Goal: Check status: Check status

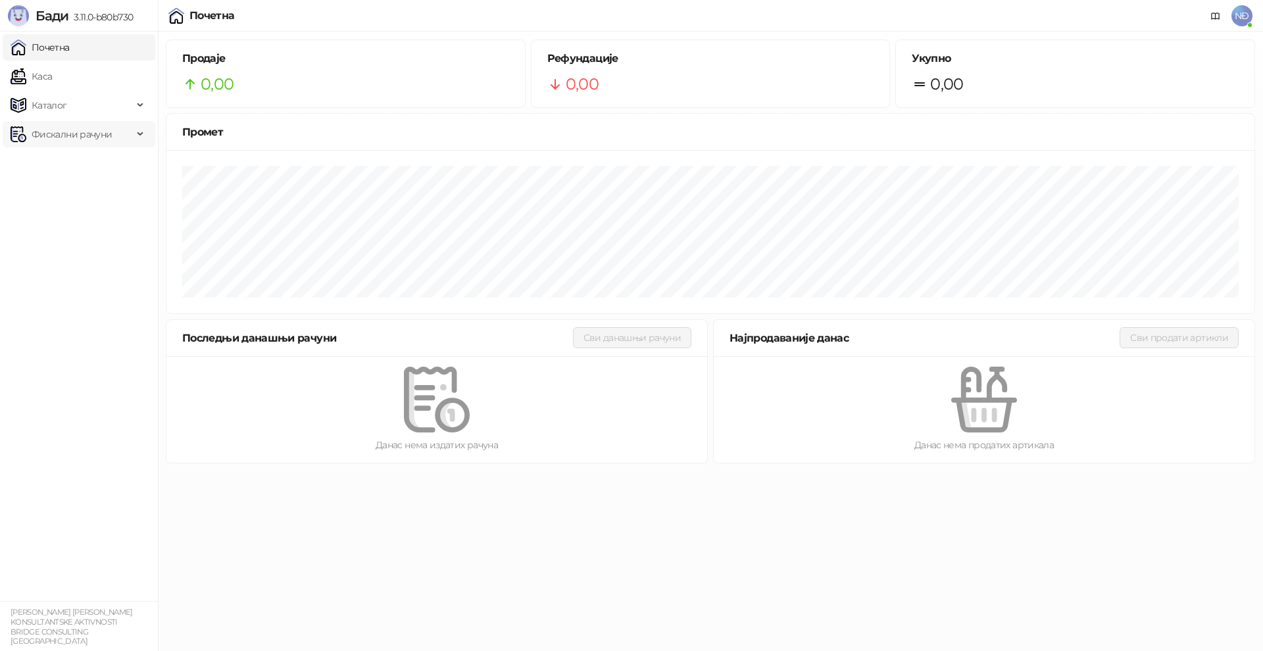
click at [66, 137] on span "Фискални рачуни" at bounding box center [72, 134] width 80 height 26
click at [84, 164] on link "Издати рачуни" at bounding box center [60, 163] width 88 height 26
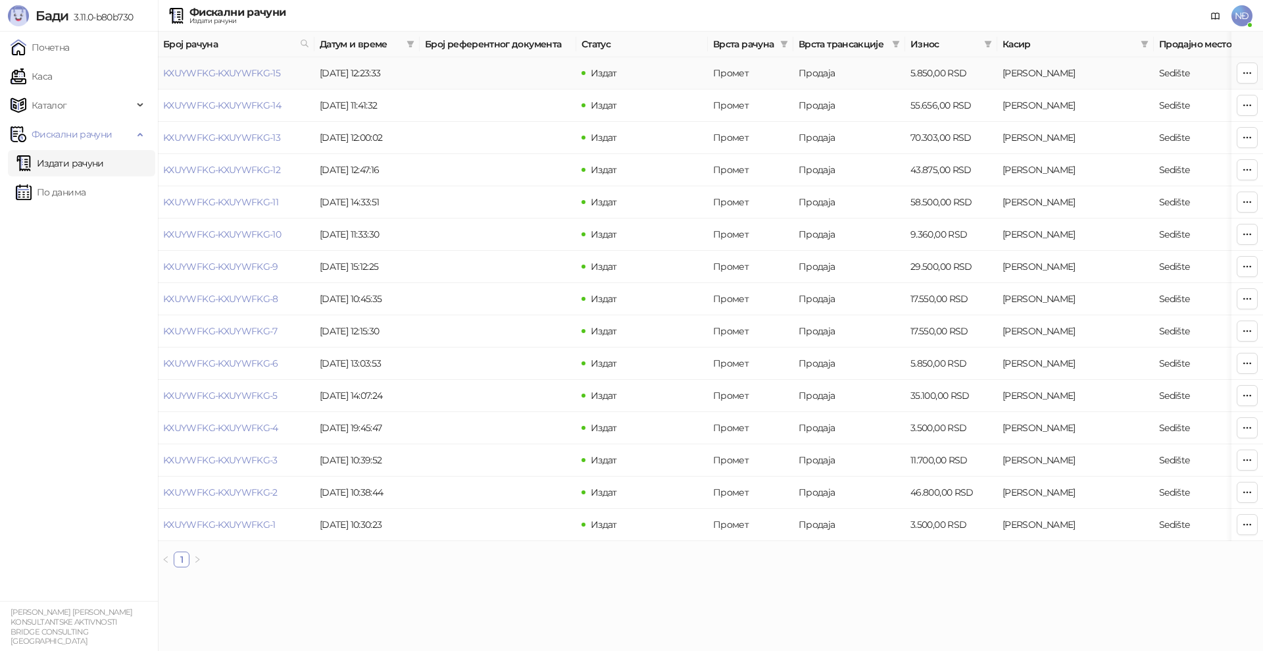
click at [347, 75] on td "[DATE] 12:23:33" at bounding box center [366, 73] width 105 height 32
click at [197, 66] on td "KXUYWFKG-KXUYWFKG-15" at bounding box center [236, 73] width 157 height 32
click at [217, 71] on link "KXUYWFKG-KXUYWFKG-15" at bounding box center [221, 73] width 117 height 12
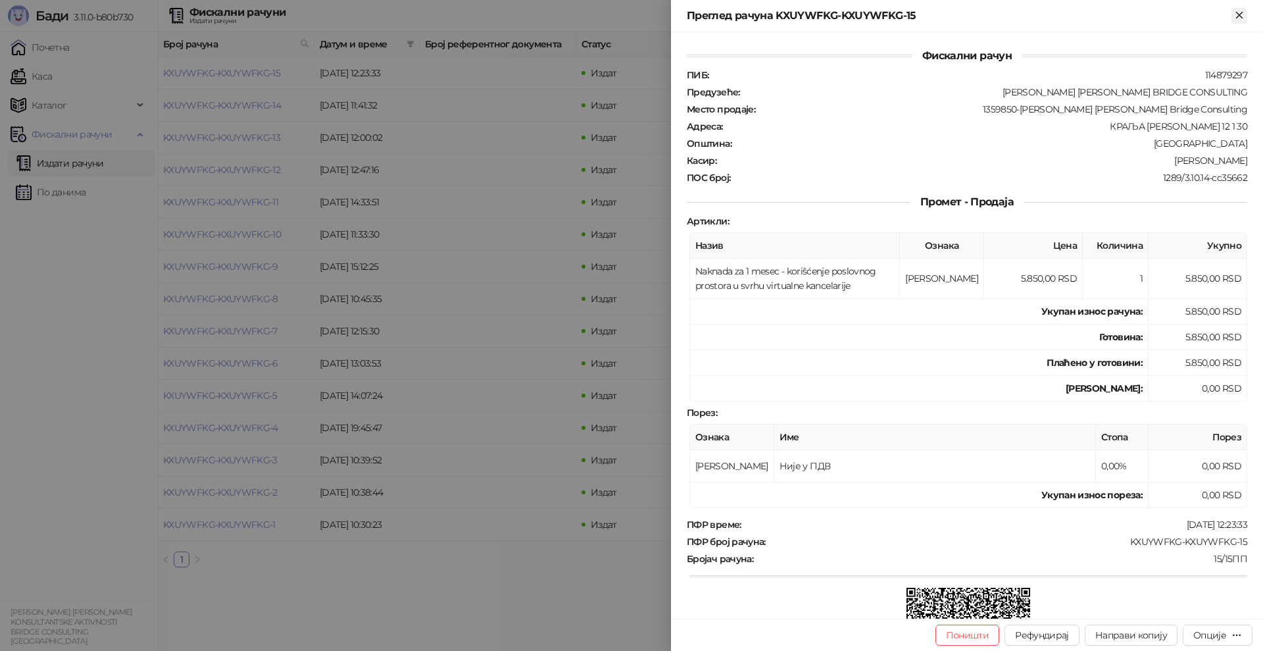
click at [1237, 14] on icon "Close" at bounding box center [1239, 15] width 6 height 6
